Goal: Task Accomplishment & Management: Manage account settings

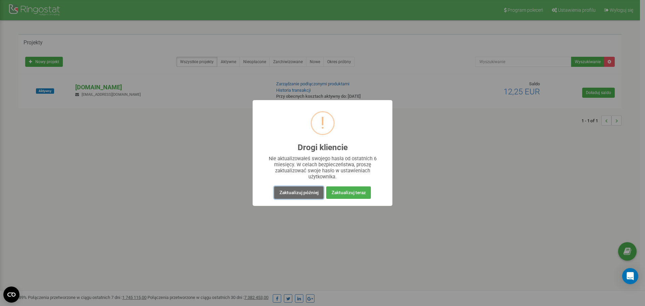
click at [305, 196] on button "Zaktualizuj później" at bounding box center [298, 193] width 49 height 12
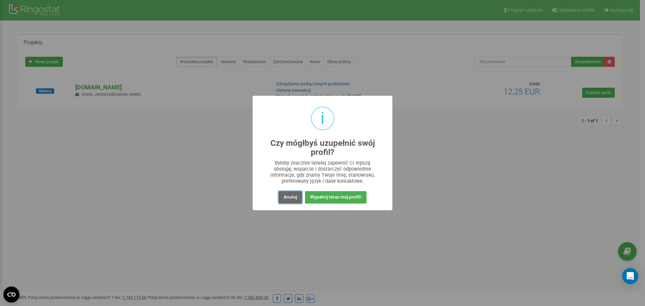
click at [294, 200] on button "Anuluj" at bounding box center [291, 197] width 24 height 12
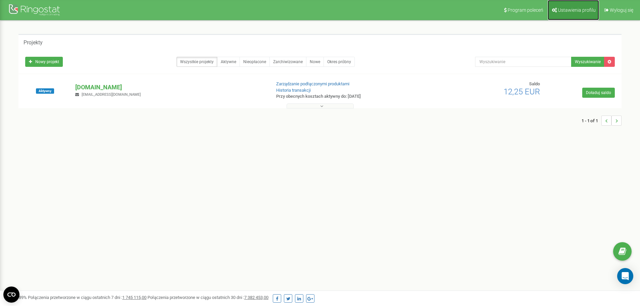
click at [578, 9] on span "Ustawienia profilu" at bounding box center [577, 9] width 38 height 5
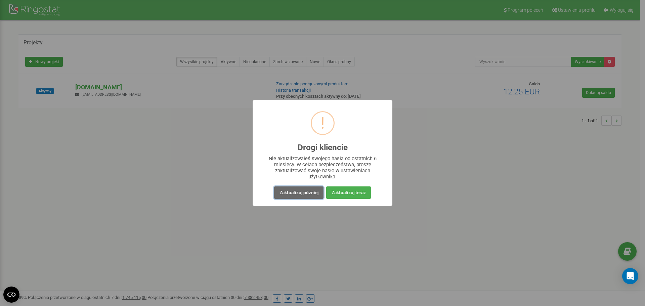
click at [299, 195] on button "Zaktualizuj później" at bounding box center [298, 193] width 49 height 12
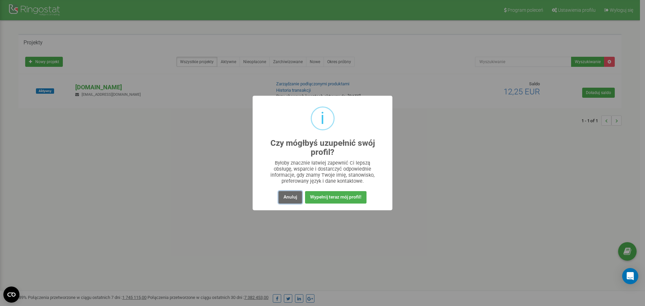
click at [297, 196] on button "Anuluj" at bounding box center [291, 197] width 24 height 12
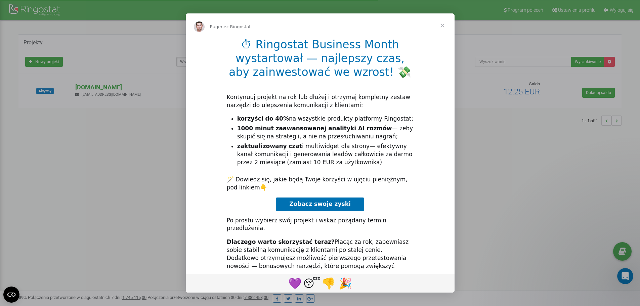
click at [445, 25] on span "Zamknij" at bounding box center [442, 25] width 24 height 24
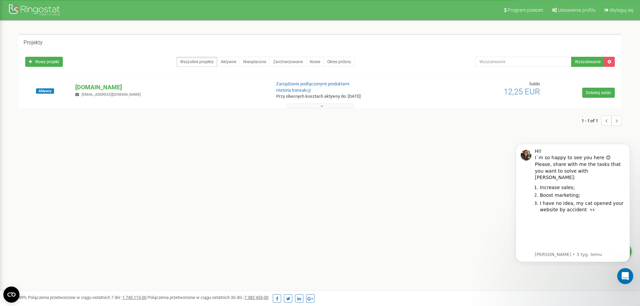
click at [326, 105] on button at bounding box center [320, 106] width 67 height 5
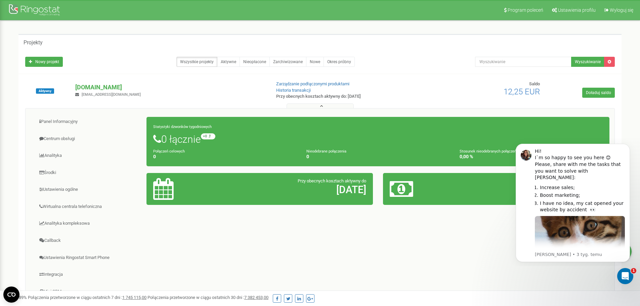
click at [447, 245] on div "Panel Informacyjny Centrum obsługi Analityka Środki Ustawienia ogólne 0 0" at bounding box center [320, 215] width 590 height 215
click at [628, 148] on button "Dismiss notification" at bounding box center [628, 145] width 9 height 9
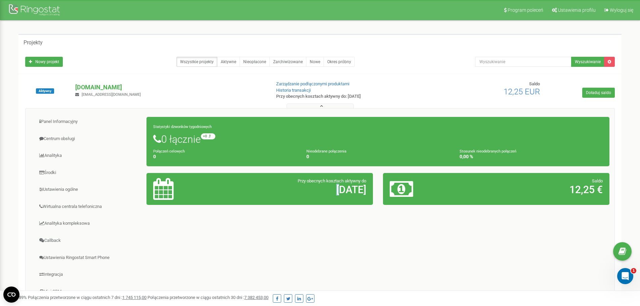
drag, startPoint x: 313, startPoint y: 190, endPoint x: 322, endPoint y: 193, distance: 9.5
click at [322, 193] on h2 "27.09.2025" at bounding box center [297, 189] width 139 height 11
